Goal: Check status: Check status

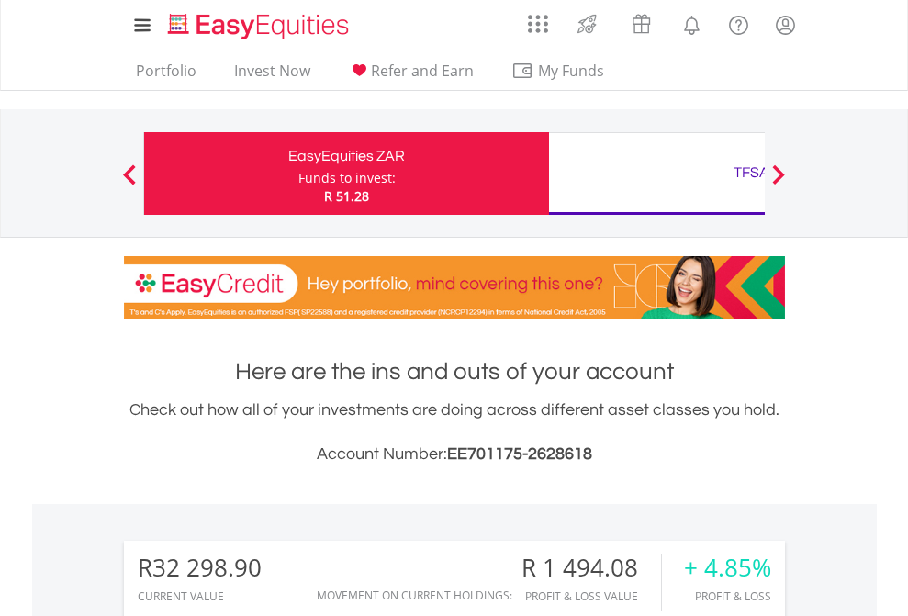
scroll to position [176, 288]
click at [298, 174] on div "Funds to invest:" at bounding box center [346, 178] width 97 height 18
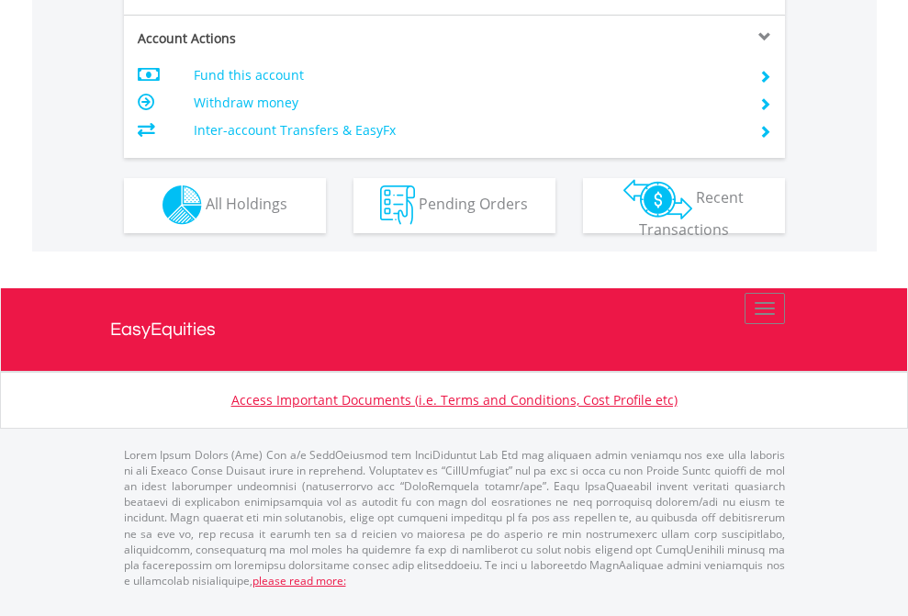
scroll to position [1717, 0]
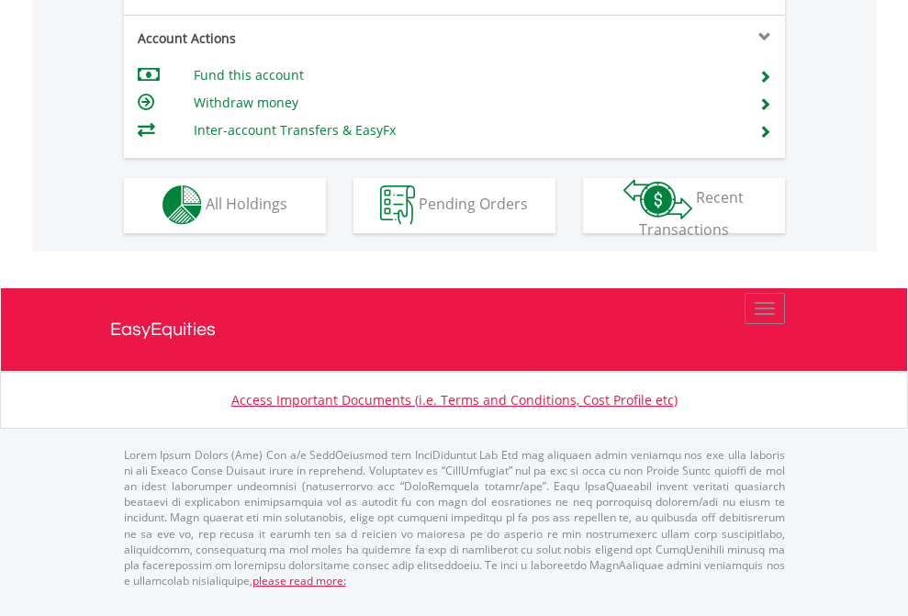
scroll to position [1717, 0]
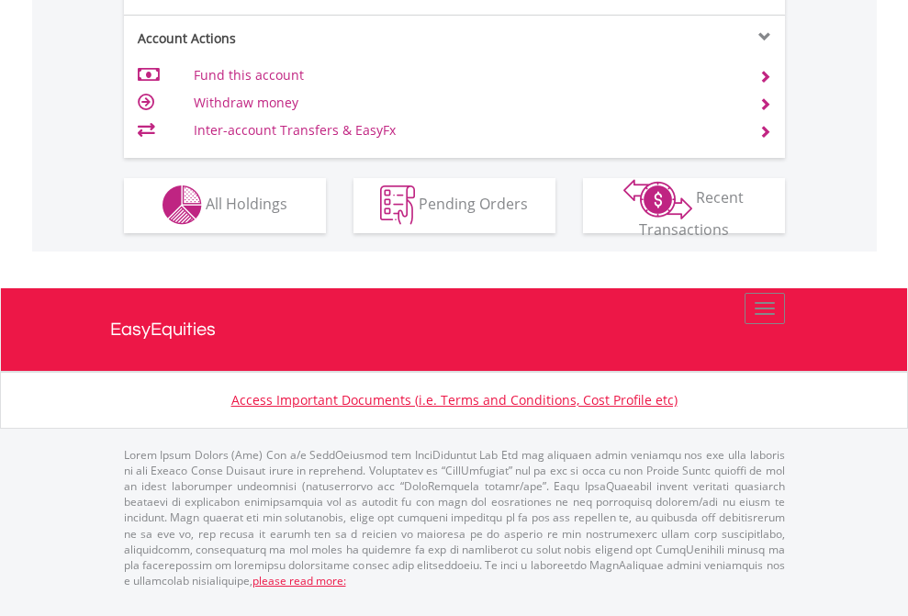
scroll to position [1717, 0]
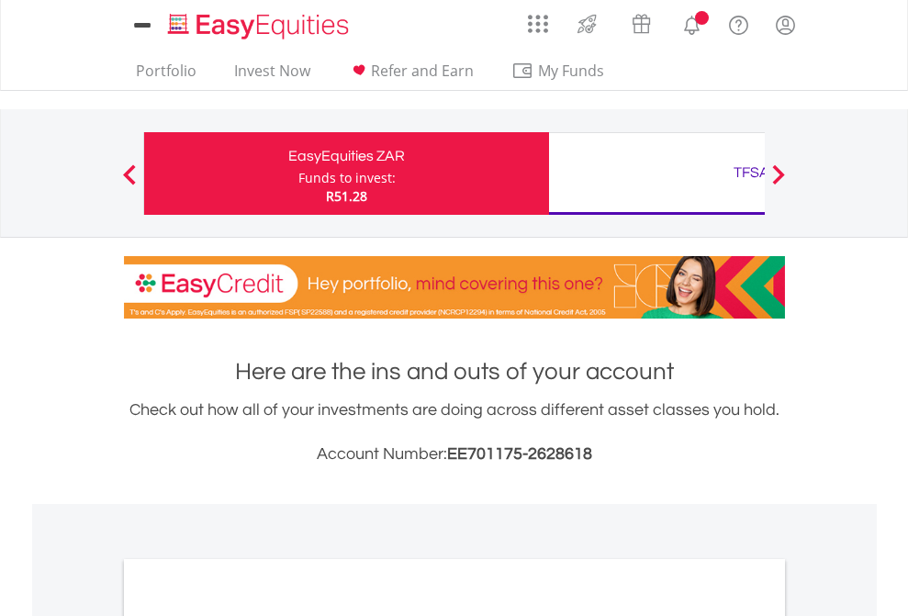
scroll to position [1104, 0]
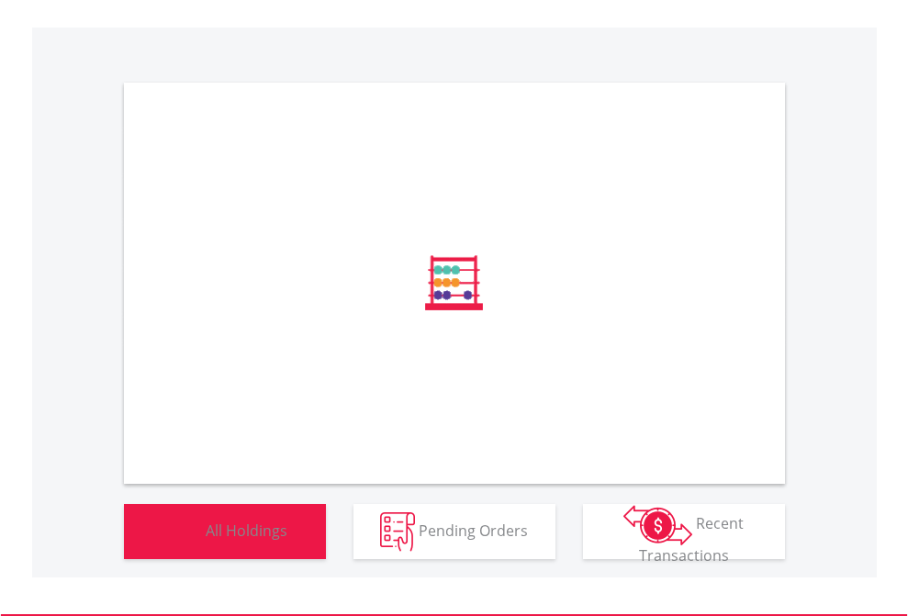
click at [206, 540] on span "All Holdings" at bounding box center [247, 530] width 82 height 20
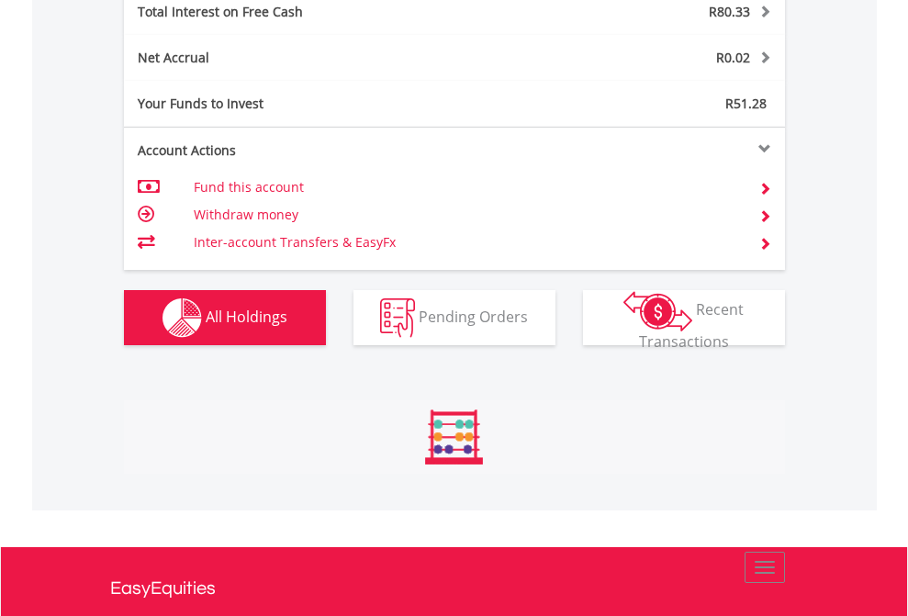
scroll to position [2116, 0]
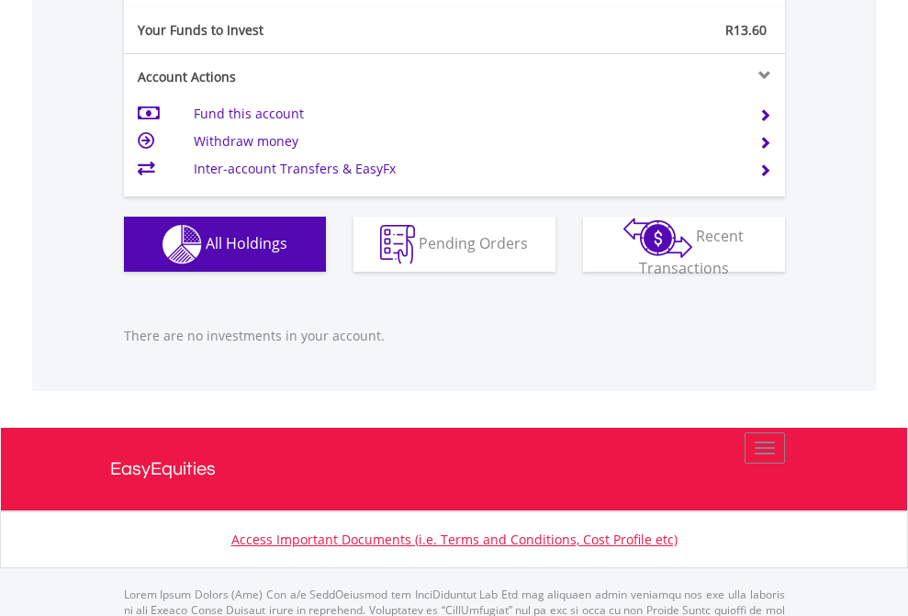
scroll to position [1825, 0]
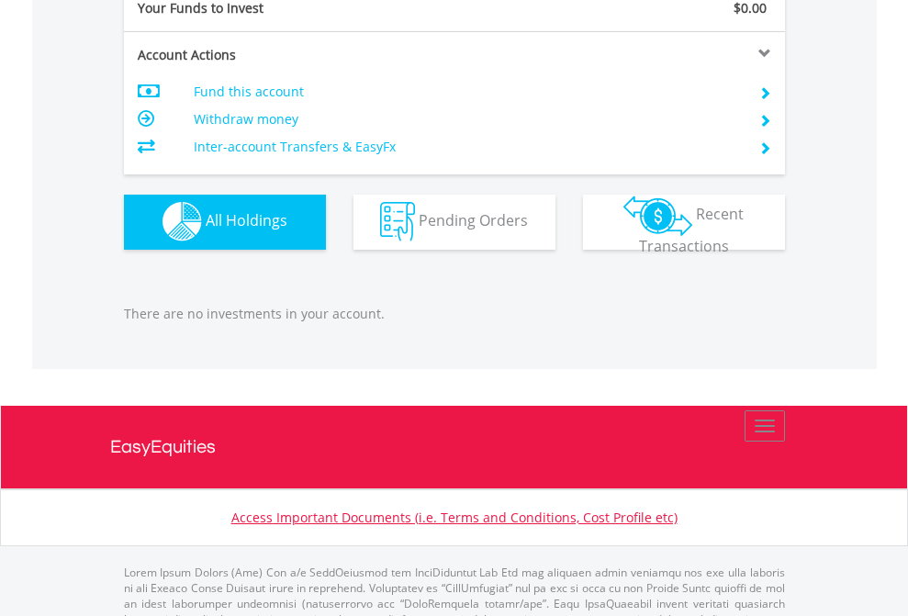
scroll to position [1818, 0]
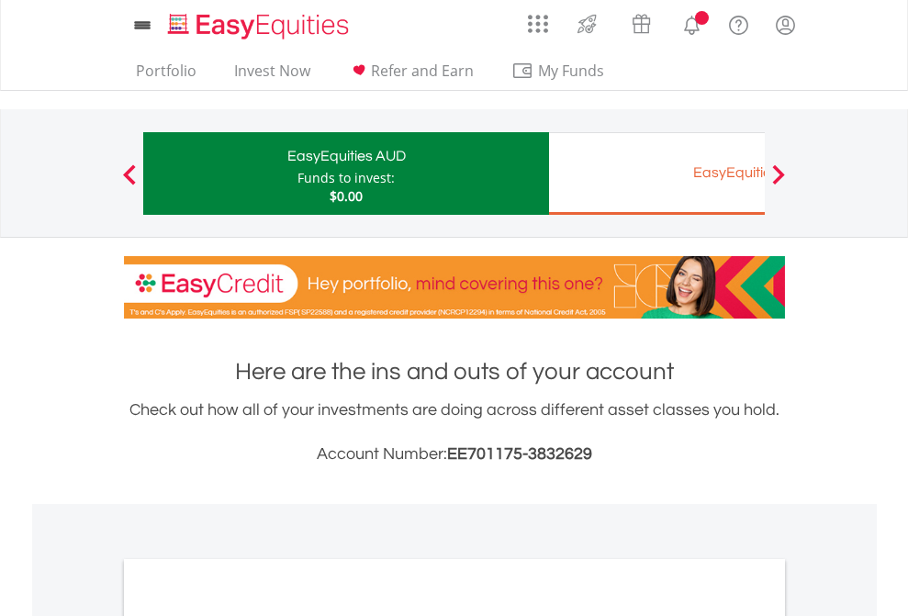
scroll to position [1104, 0]
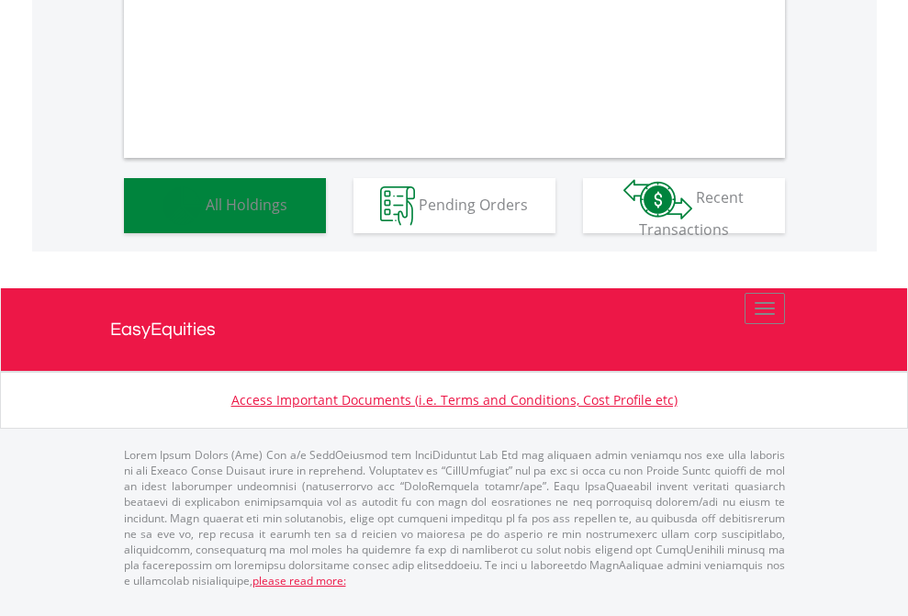
click at [206, 214] on span "All Holdings" at bounding box center [247, 204] width 82 height 20
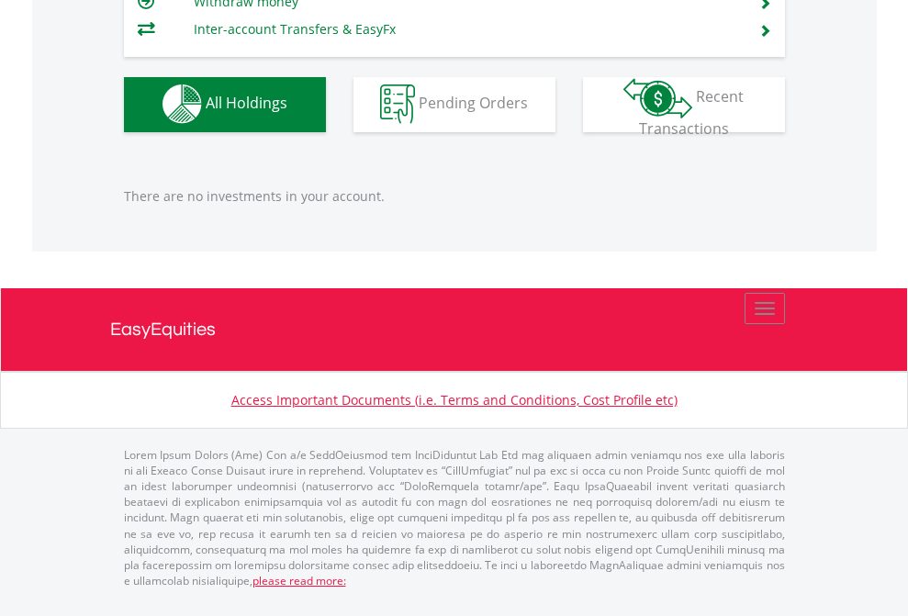
scroll to position [176, 288]
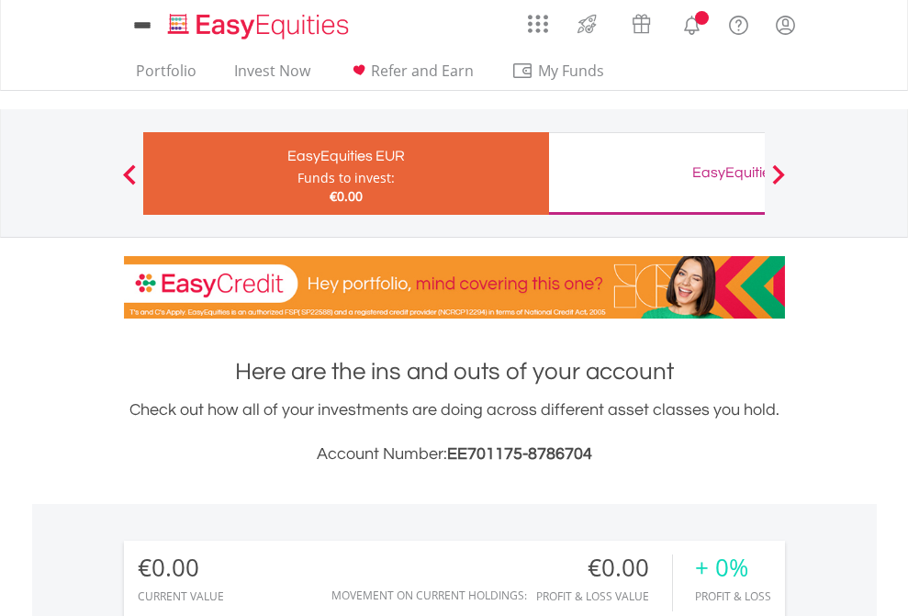
scroll to position [1365, 0]
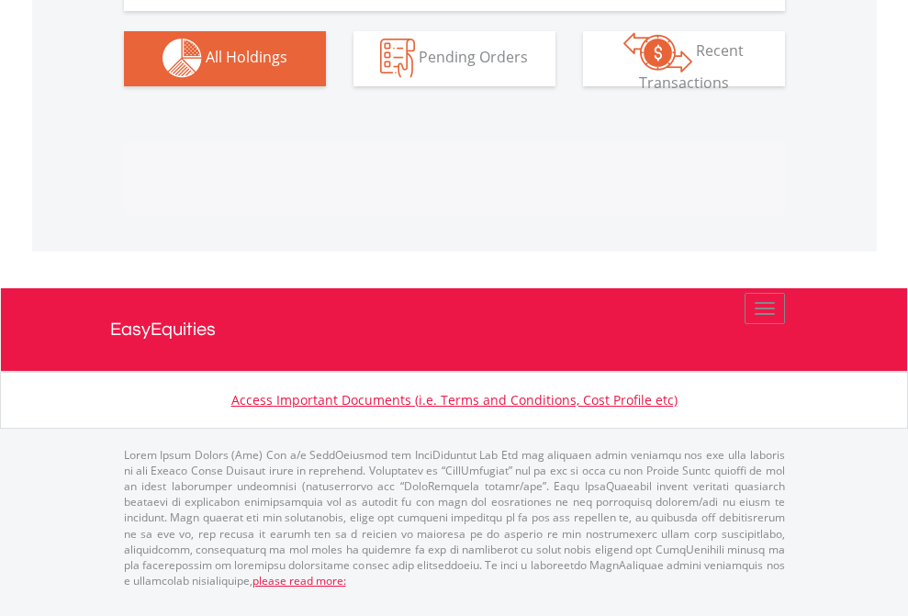
scroll to position [1818, 0]
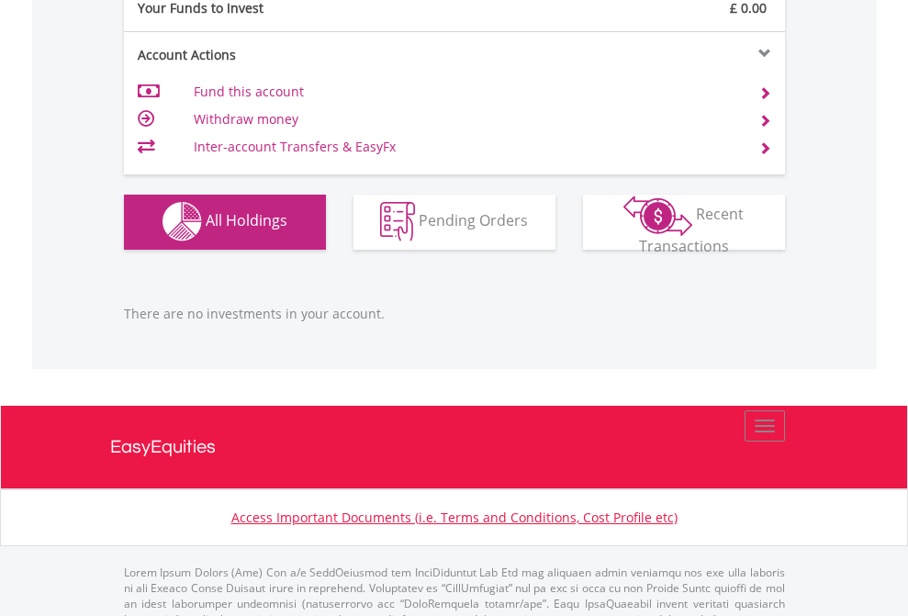
scroll to position [1818, 0]
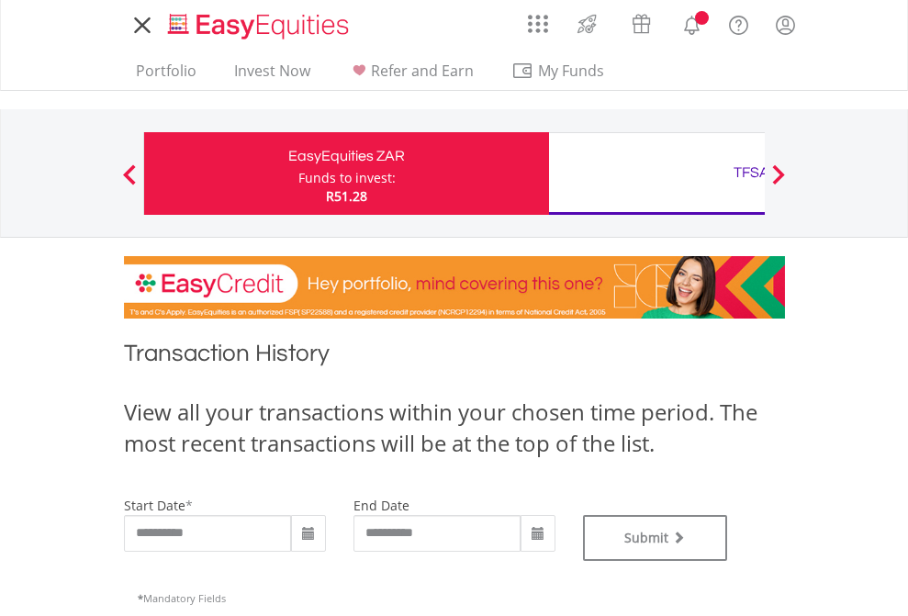
type input "**********"
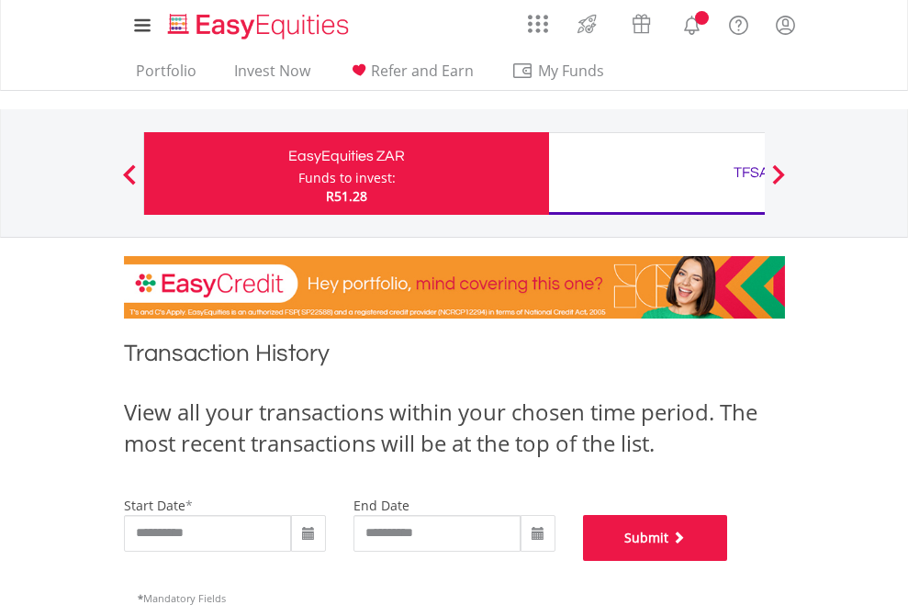
click at [728, 561] on button "Submit" at bounding box center [655, 538] width 145 height 46
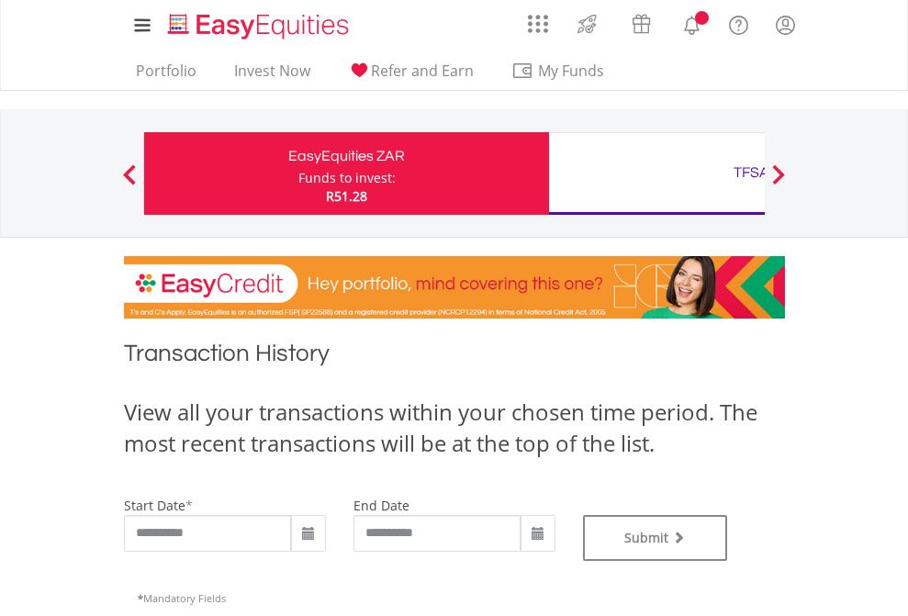
click at [657, 174] on div "TFSA" at bounding box center [751, 173] width 383 height 26
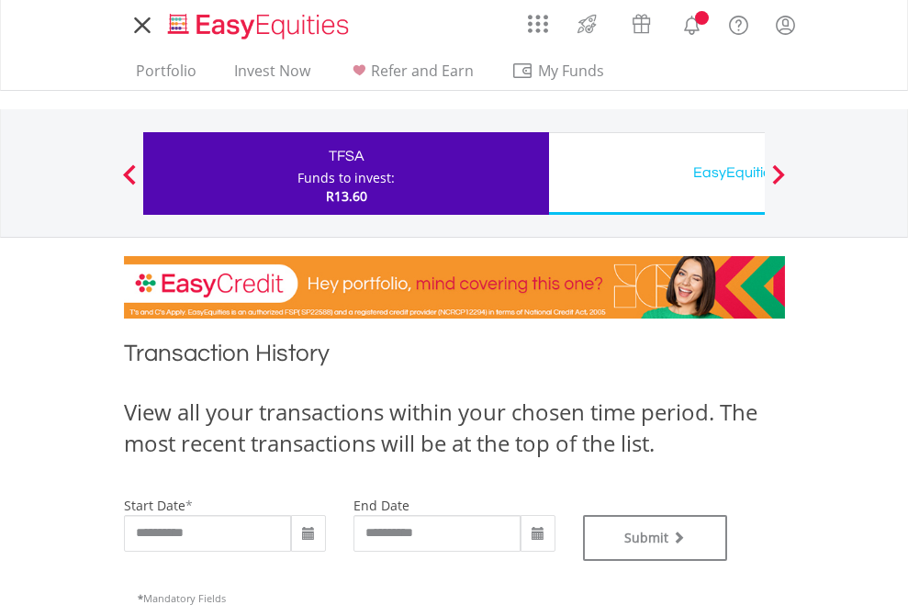
type input "**********"
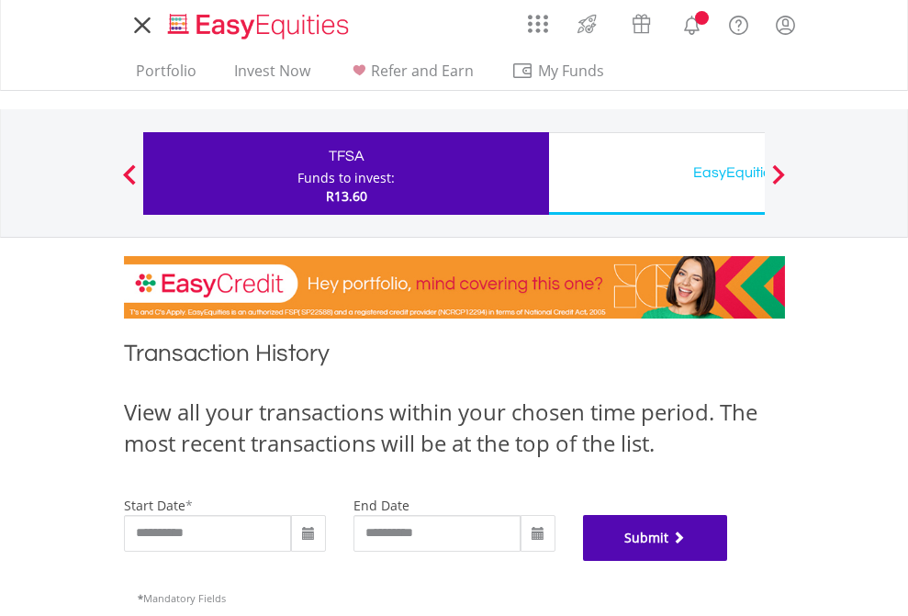
click at [728, 561] on button "Submit" at bounding box center [655, 538] width 145 height 46
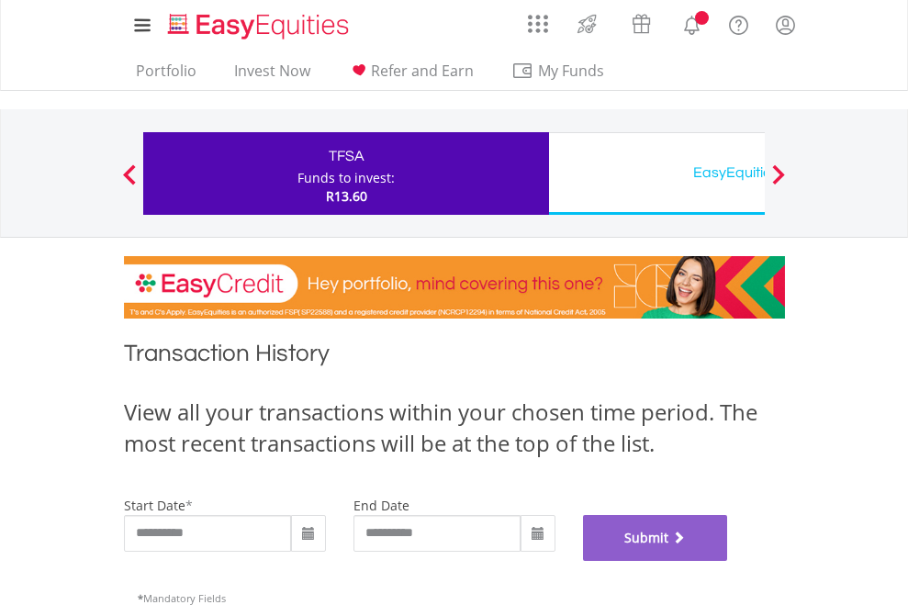
scroll to position [745, 0]
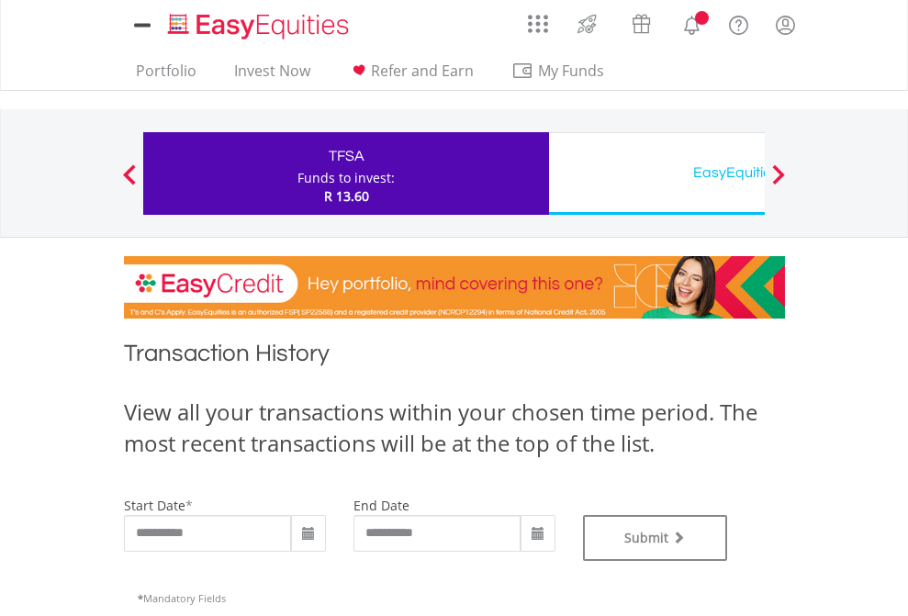
click at [657, 174] on div "EasyEquities USD" at bounding box center [751, 173] width 383 height 26
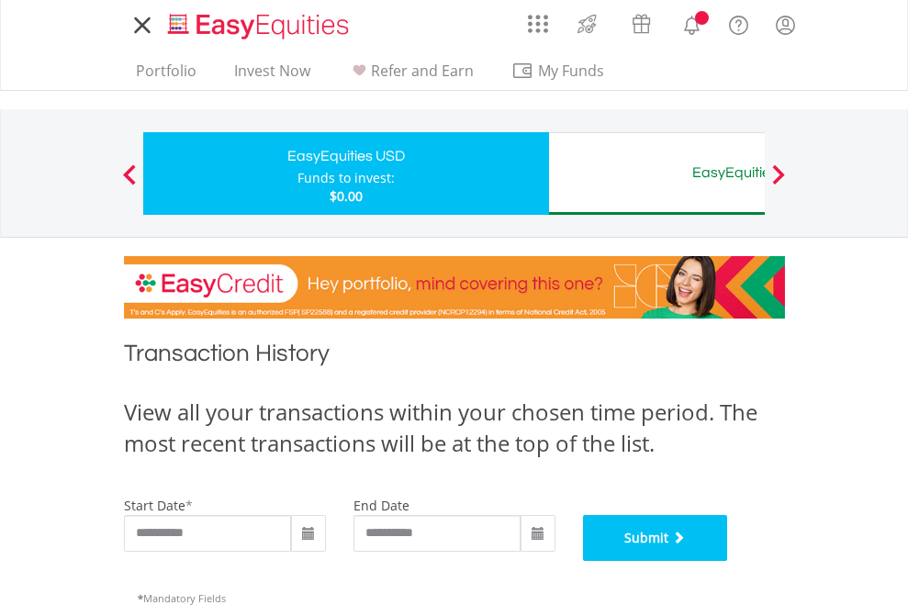
click at [728, 561] on button "Submit" at bounding box center [655, 538] width 145 height 46
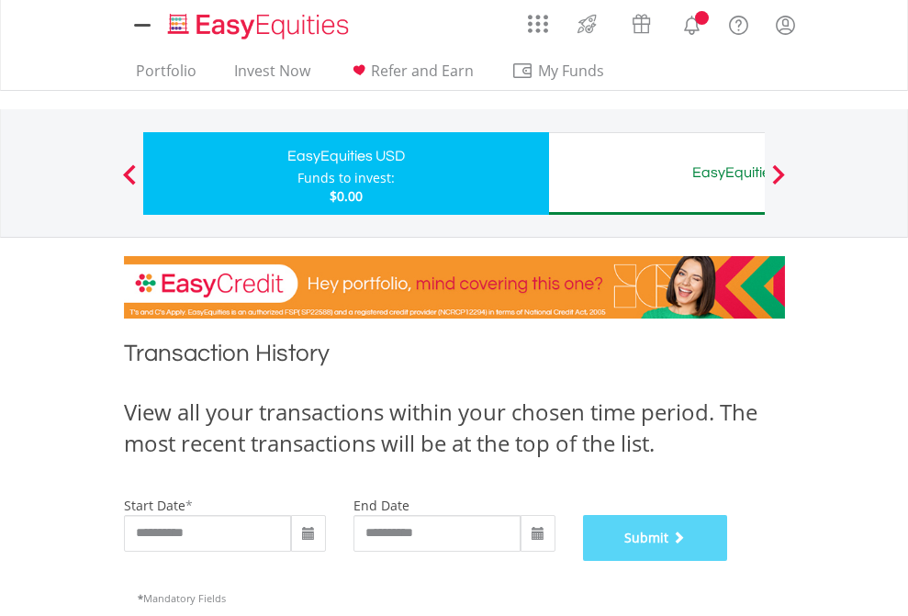
scroll to position [745, 0]
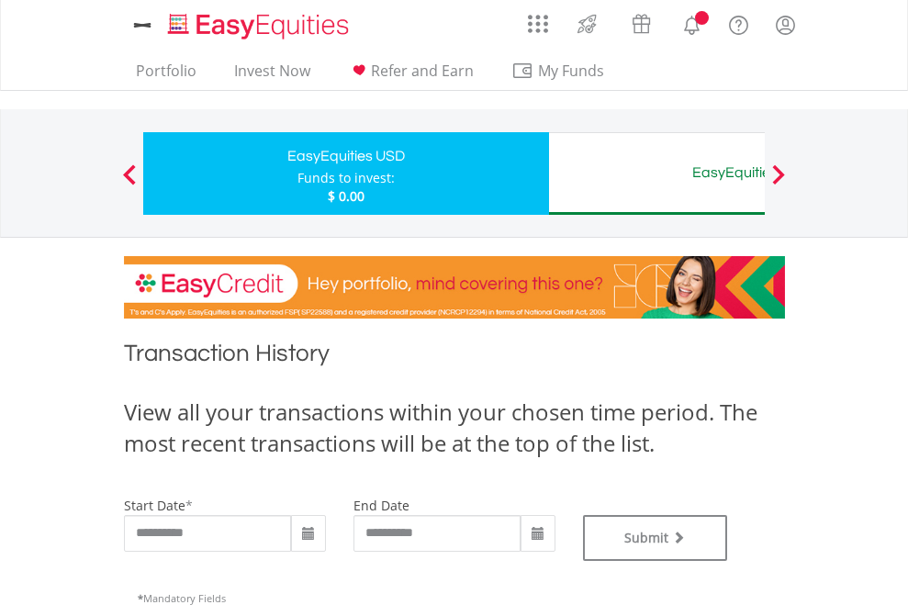
click at [657, 174] on div "EasyEquities AUD" at bounding box center [751, 173] width 383 height 26
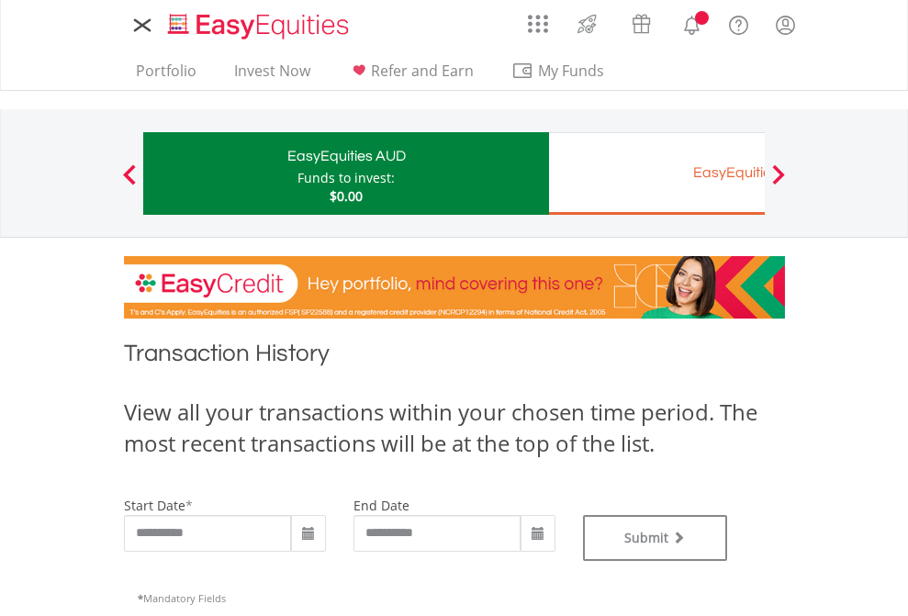
type input "**********"
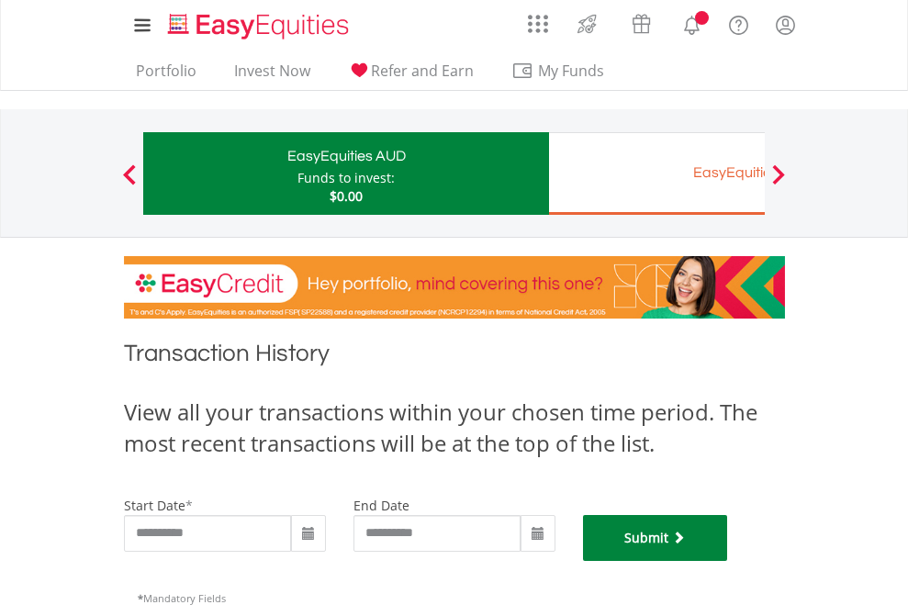
click at [728, 561] on button "Submit" at bounding box center [655, 538] width 145 height 46
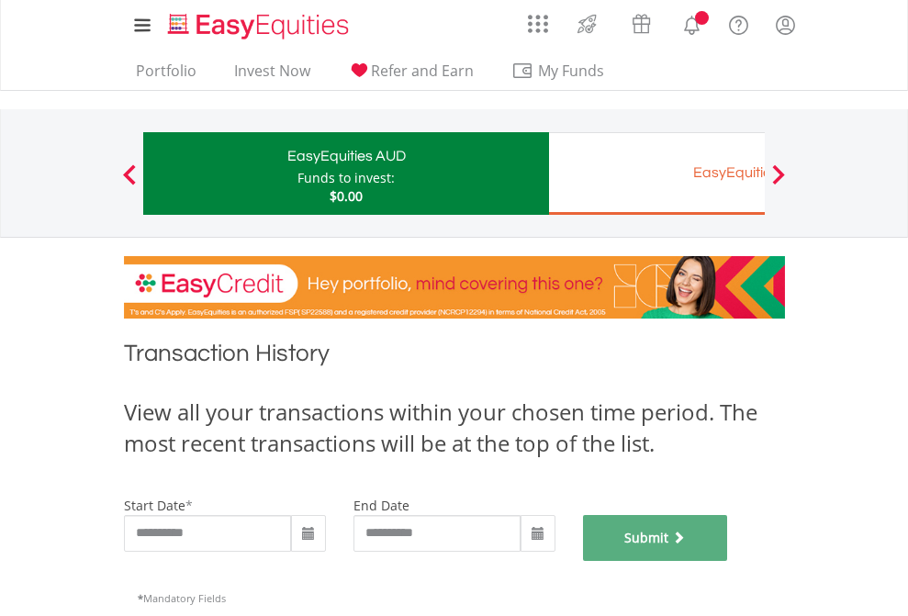
scroll to position [745, 0]
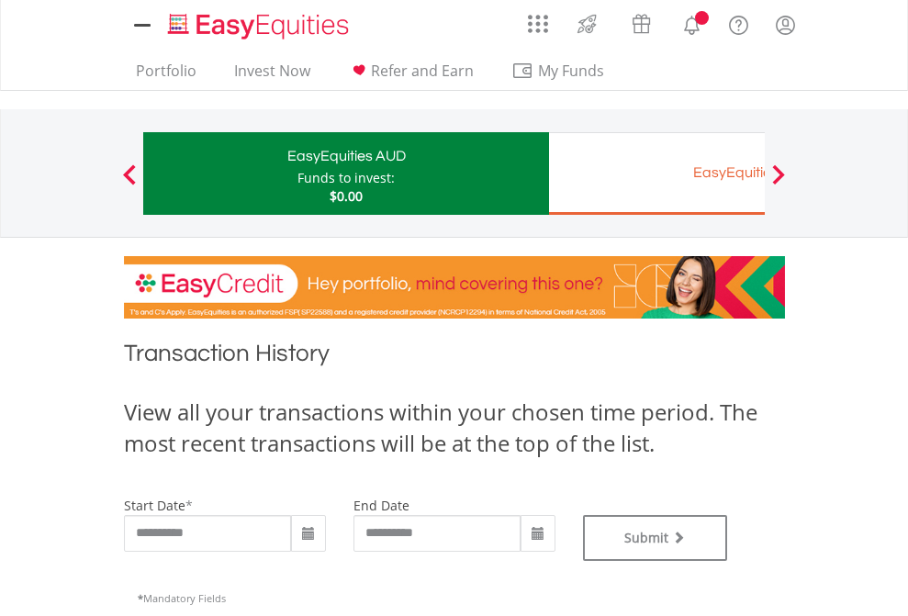
click at [657, 174] on div "EasyEquities EUR" at bounding box center [751, 173] width 383 height 26
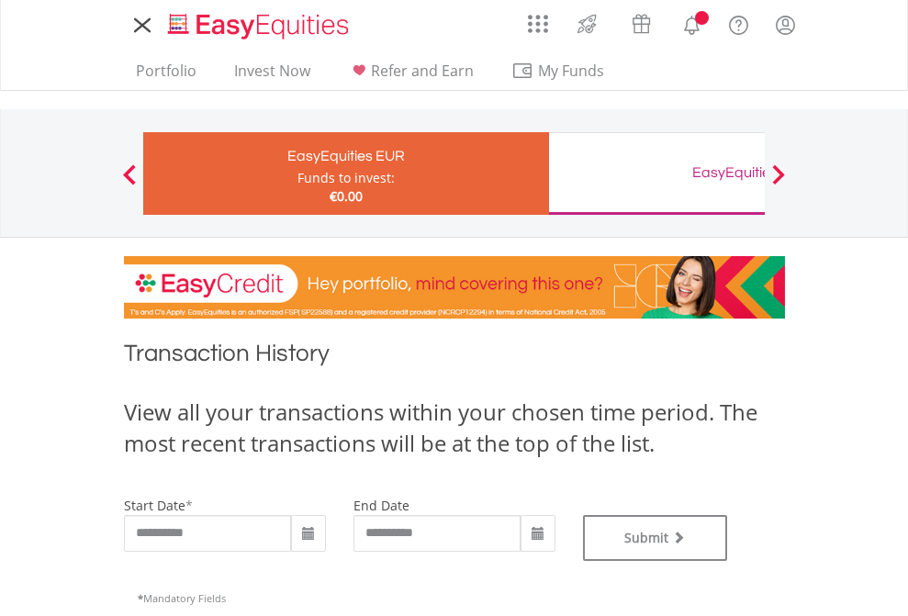
type input "**********"
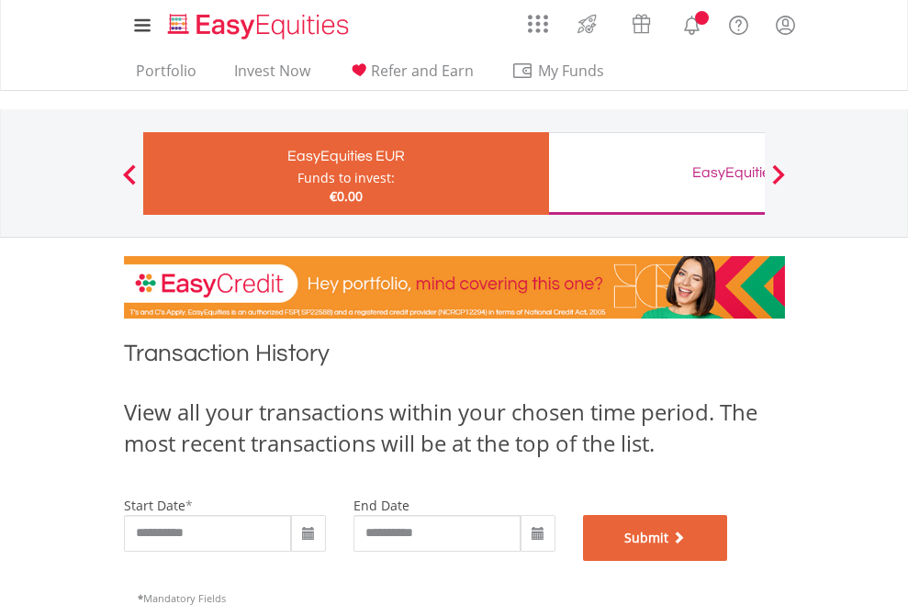
click at [728, 561] on button "Submit" at bounding box center [655, 538] width 145 height 46
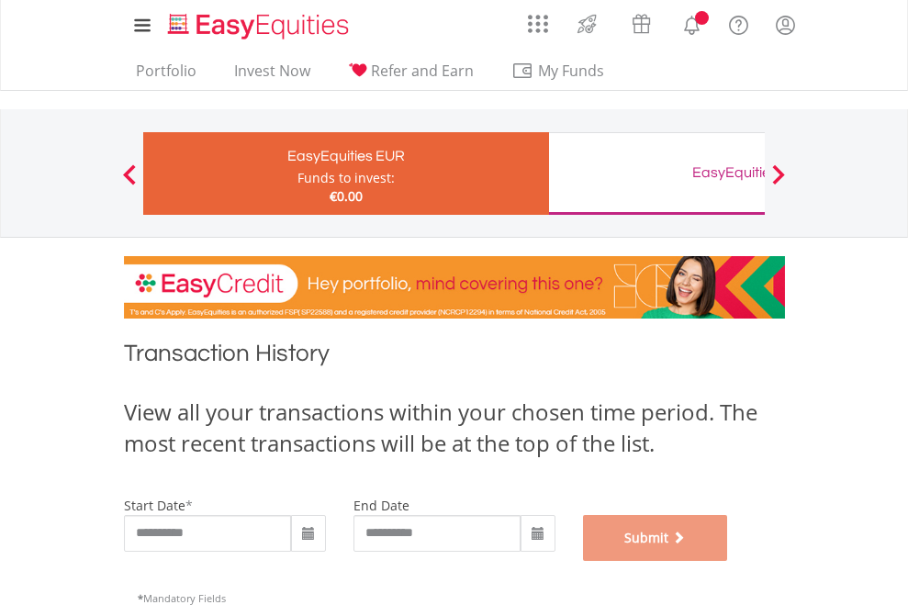
scroll to position [745, 0]
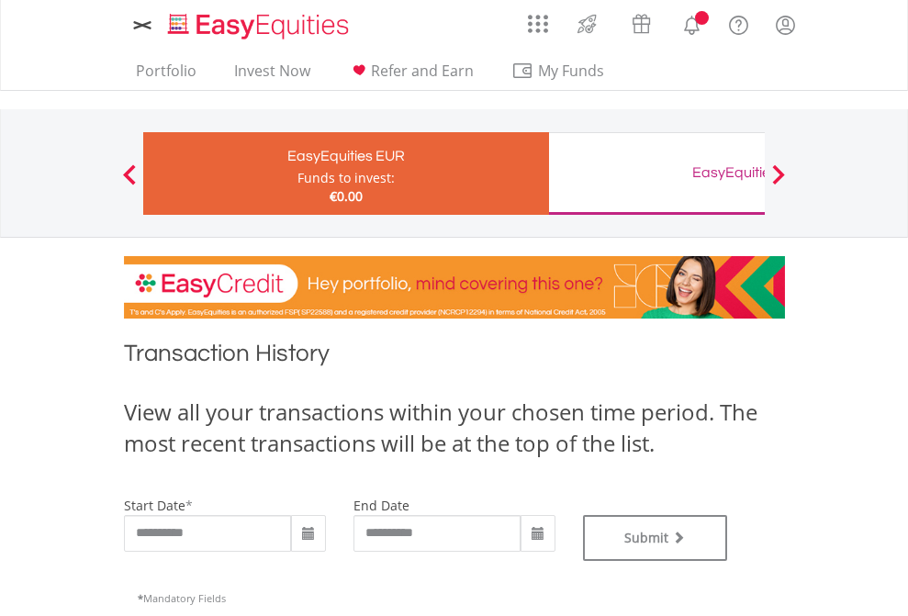
click at [657, 174] on div "EasyEquities GBP" at bounding box center [751, 173] width 383 height 26
type input "**********"
